Goal: Task Accomplishment & Management: Use online tool/utility

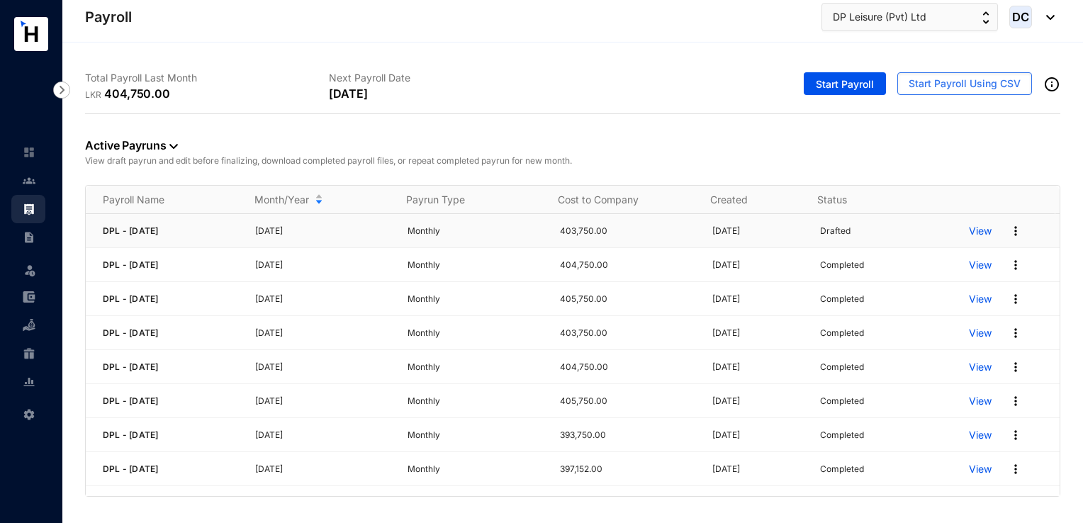
click at [978, 231] on p "View" at bounding box center [980, 231] width 23 height 14
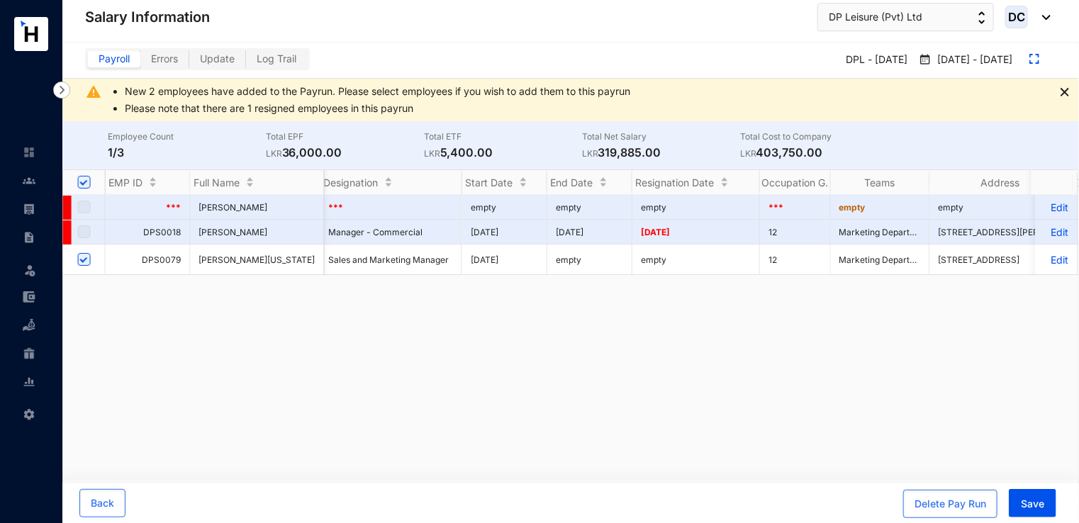
scroll to position [0, 4125]
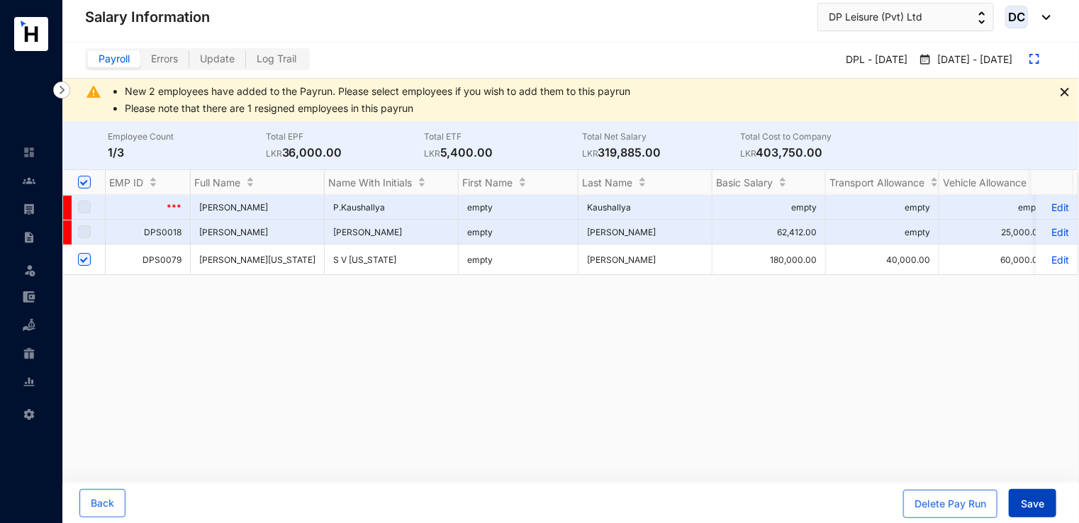
click at [1051, 508] on button "Save" at bounding box center [1033, 503] width 48 height 28
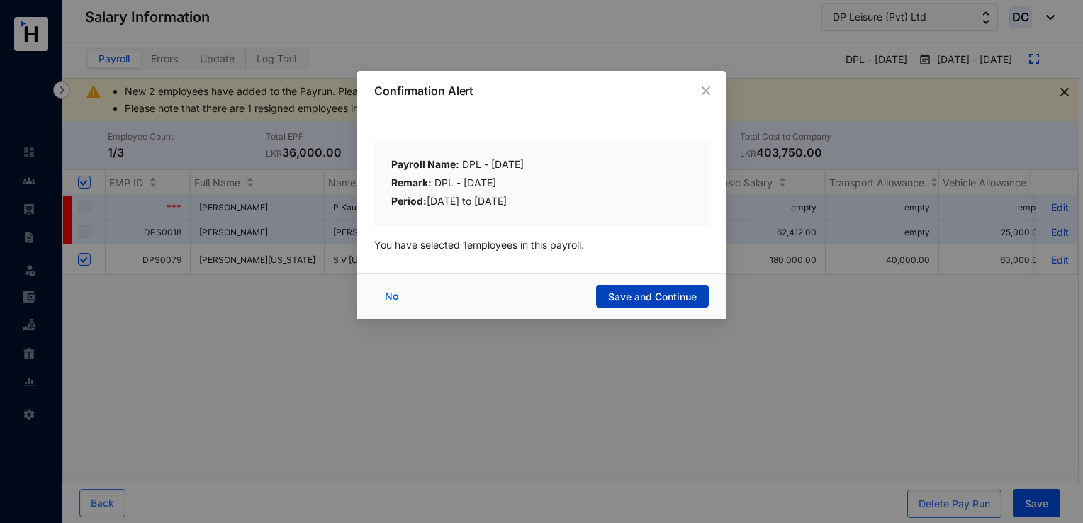
click at [624, 301] on span "Save and Continue" at bounding box center [652, 297] width 89 height 14
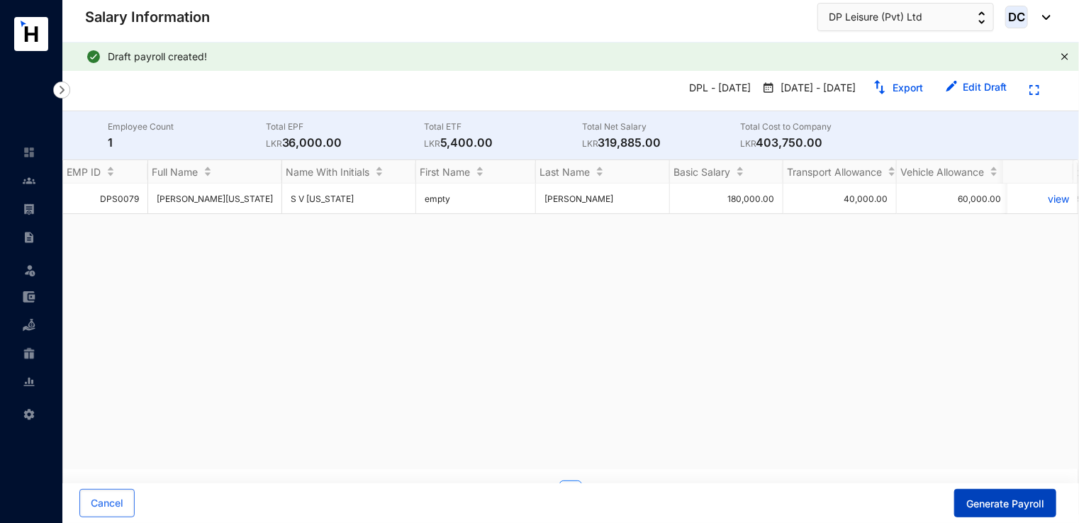
click at [1007, 503] on span "Generate Payroll" at bounding box center [1005, 504] width 78 height 14
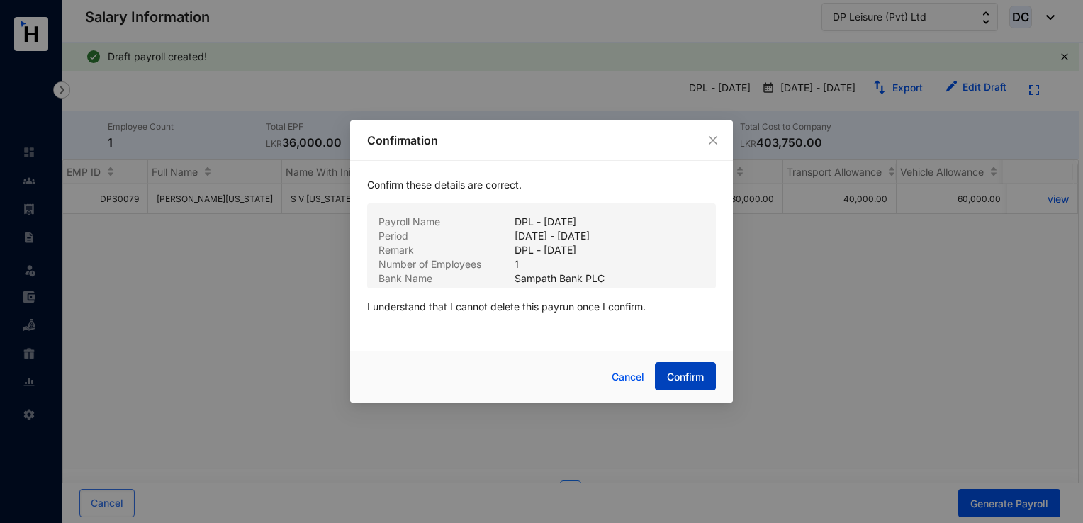
click at [696, 378] on span "Confirm" at bounding box center [685, 377] width 37 height 14
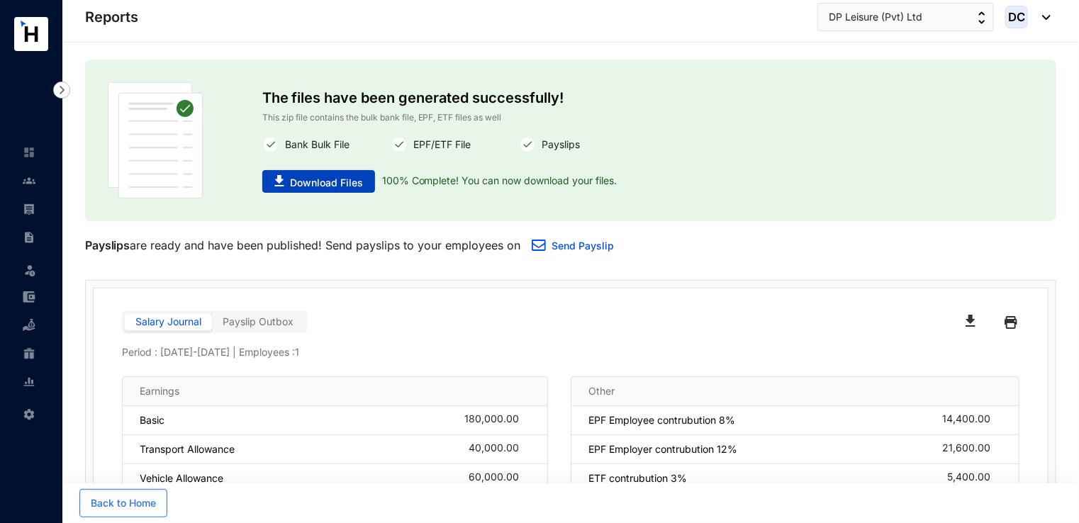
click at [342, 184] on span "Download Files" at bounding box center [326, 183] width 73 height 14
click at [669, 29] on div "Reports DP Leisure (Pvt) Ltd DC" at bounding box center [568, 17] width 966 height 28
click at [965, 21] on button "DP Leisure (Pvt) Ltd" at bounding box center [905, 17] width 177 height 28
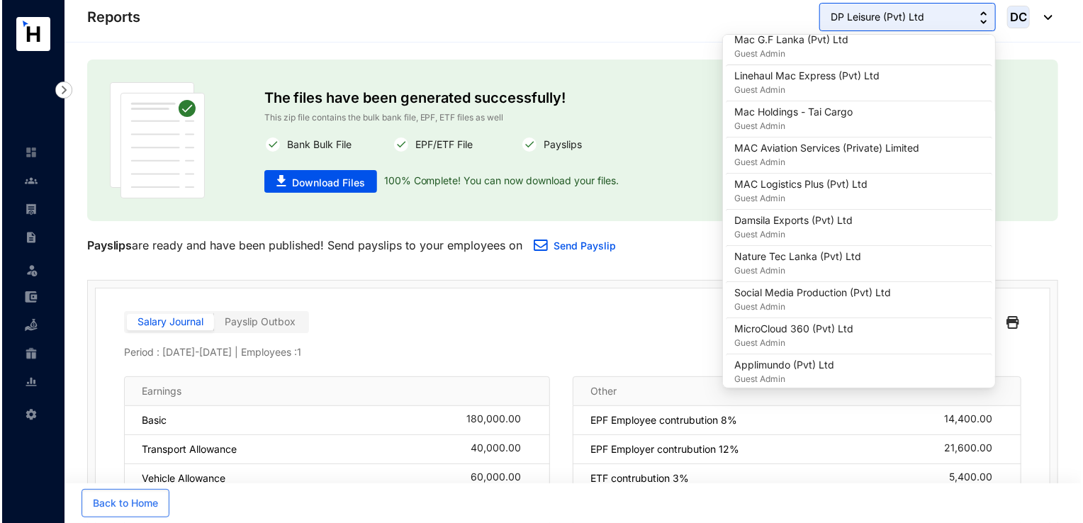
scroll to position [496, 0]
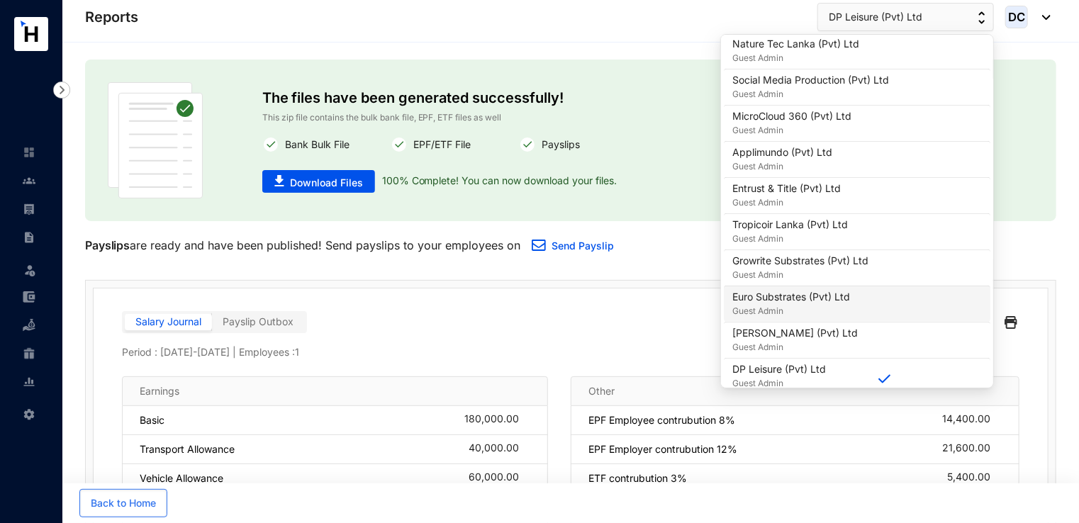
click at [825, 305] on p "Guest Admin" at bounding box center [791, 311] width 118 height 14
